Goal: Information Seeking & Learning: Learn about a topic

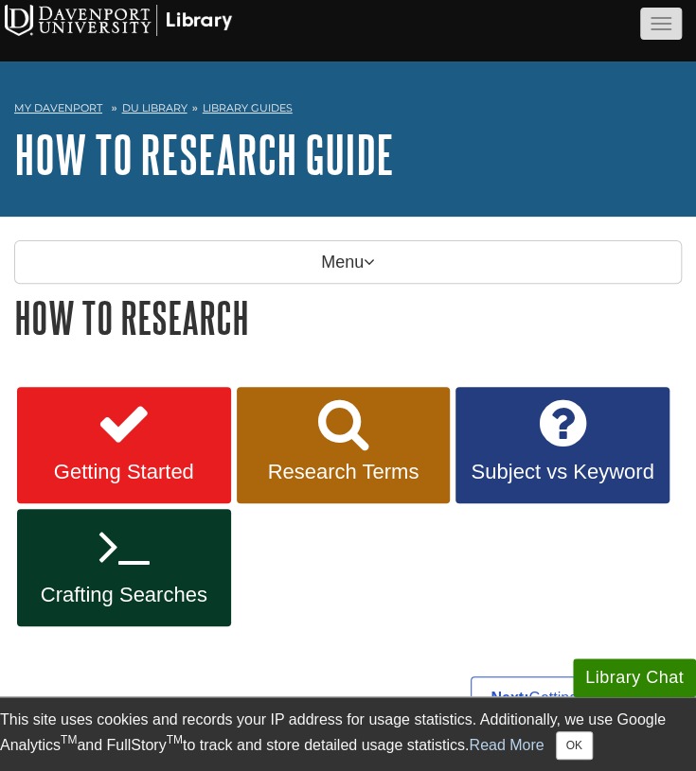
click at [670, 31] on button "button" at bounding box center [661, 24] width 42 height 32
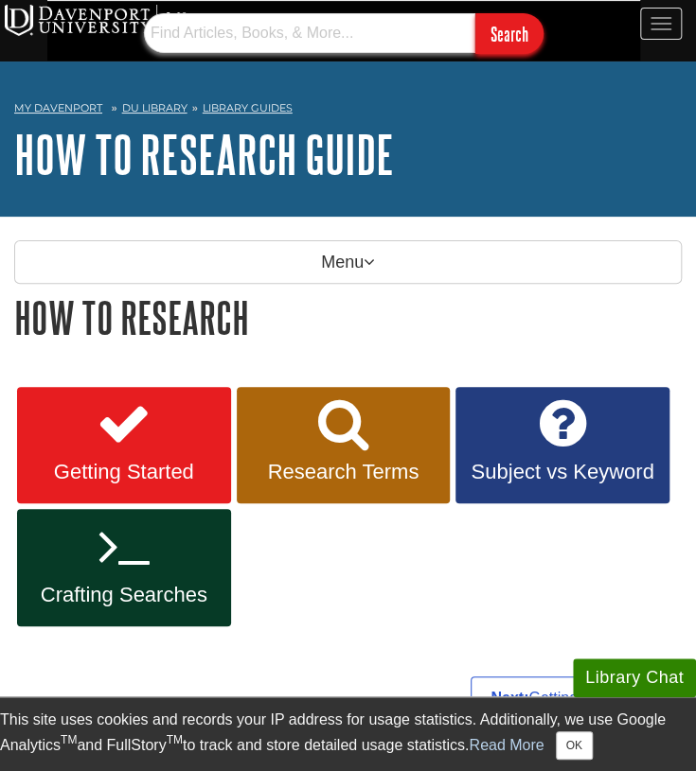
click at [329, 34] on input "text" at bounding box center [309, 33] width 331 height 40
type input "[DEMOGRAPHIC_DATA]"
click at [475, 13] on input "Search" at bounding box center [509, 33] width 68 height 41
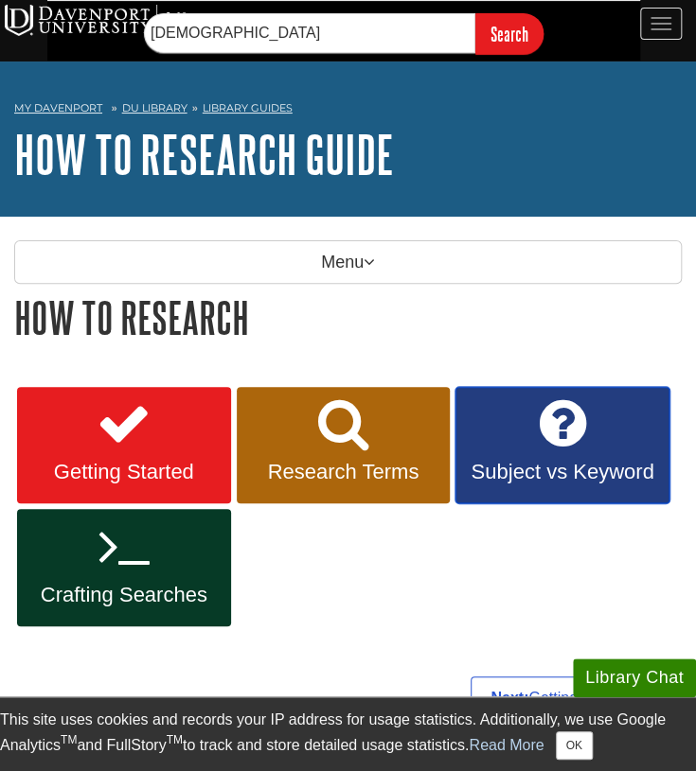
click at [560, 433] on icon at bounding box center [562, 424] width 46 height 55
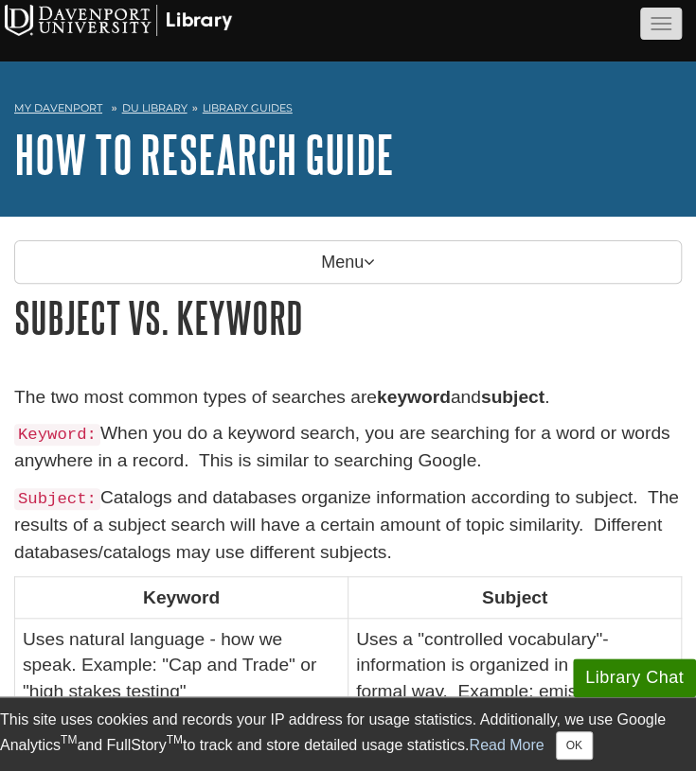
click at [676, 8] on button "button" at bounding box center [661, 24] width 42 height 32
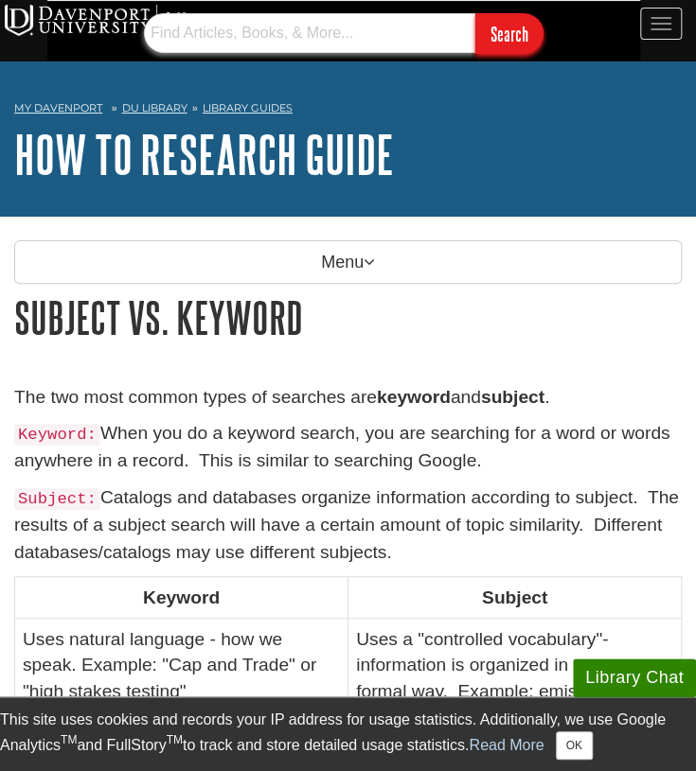
click at [324, 43] on input "text" at bounding box center [309, 33] width 331 height 40
type input "[DEMOGRAPHIC_DATA] AND hate"
click at [475, 13] on input "Search" at bounding box center [509, 33] width 68 height 41
